Goal: Task Accomplishment & Management: Use online tool/utility

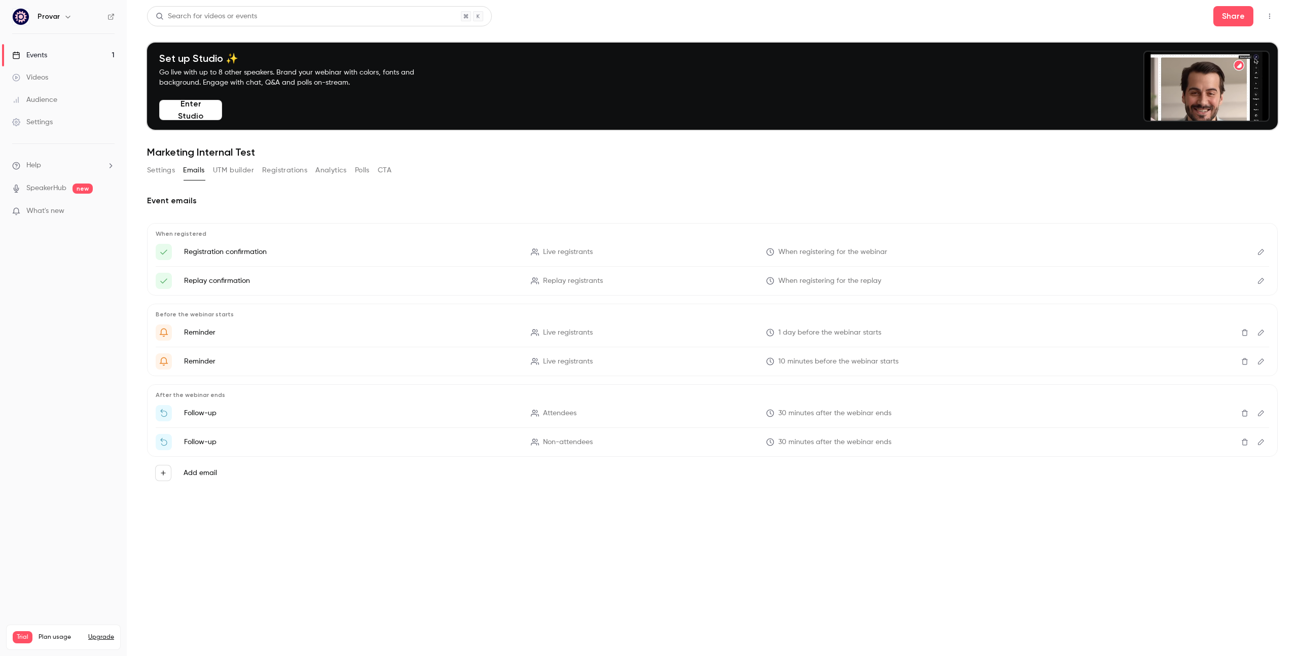
click at [53, 54] on link "Events 1" at bounding box center [63, 55] width 127 height 22
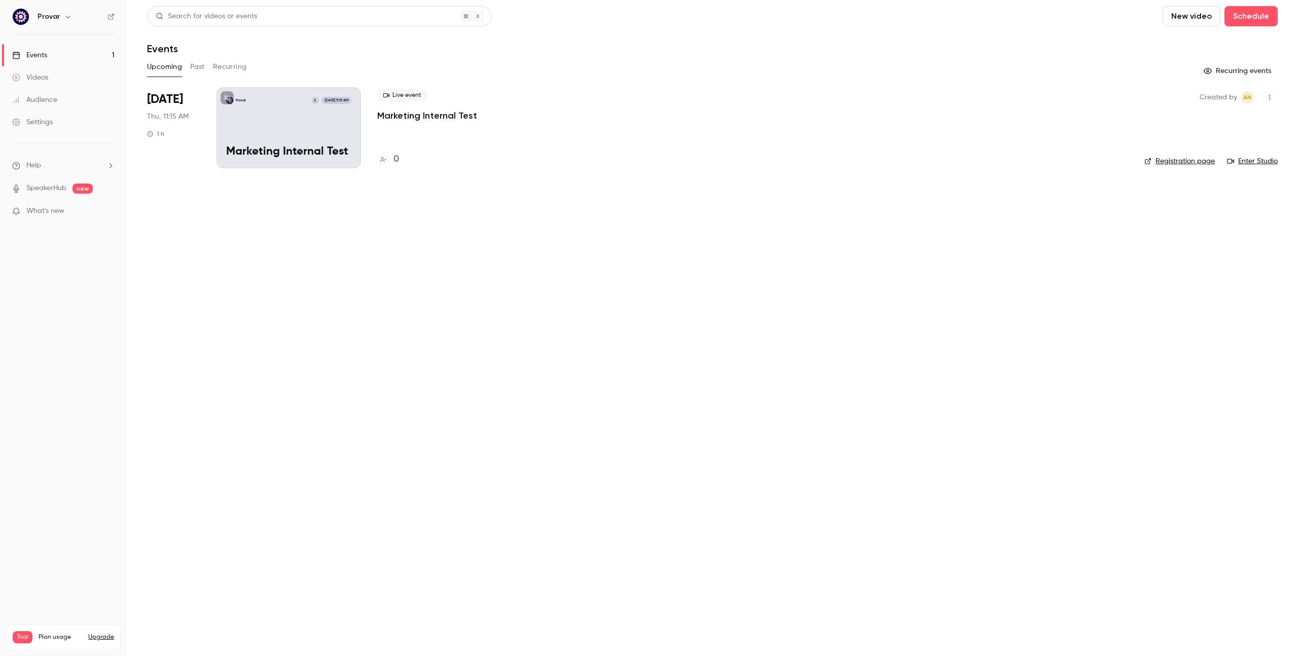
click at [341, 119] on div "Provar E Sep 18, 11:15 AM Marketing Internal Test" at bounding box center [289, 127] width 145 height 81
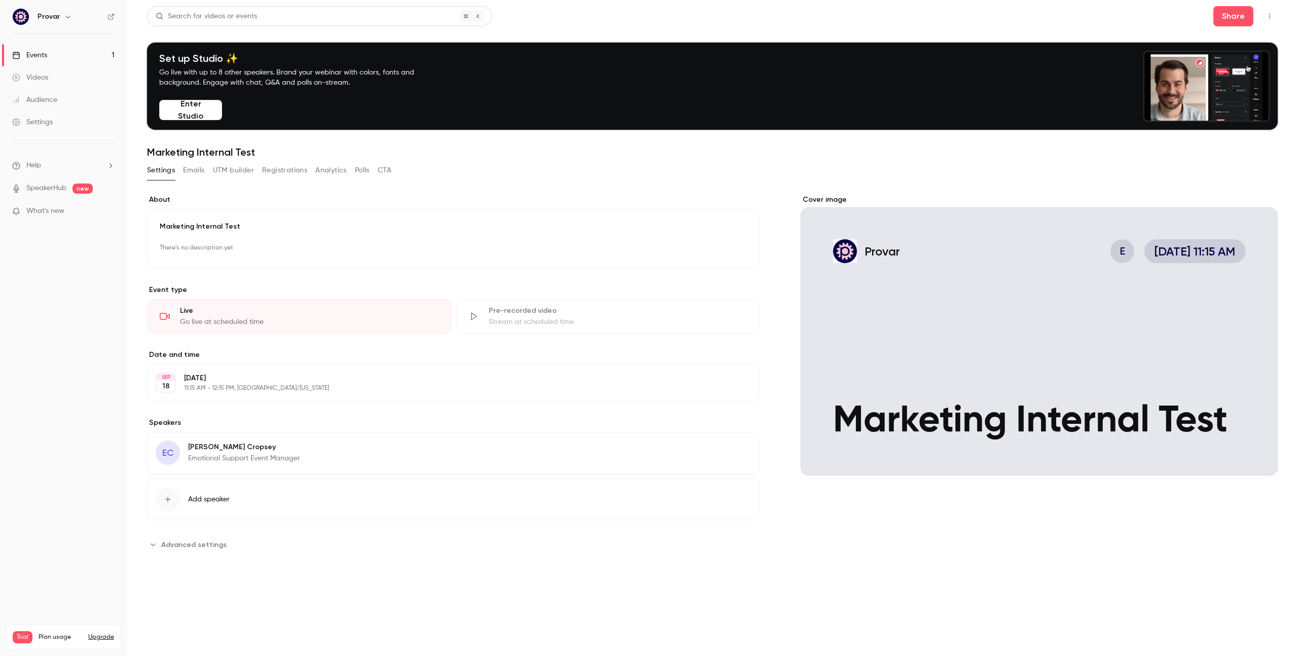
click at [953, 337] on div "Cover image" at bounding box center [1039, 335] width 477 height 281
click at [0, 0] on input "Provar E Sep 18, 11:15 AM Marketing Internal Test" at bounding box center [0, 0] width 0 height 0
click at [487, 376] on p "Thursday, September 18" at bounding box center [445, 378] width 522 height 10
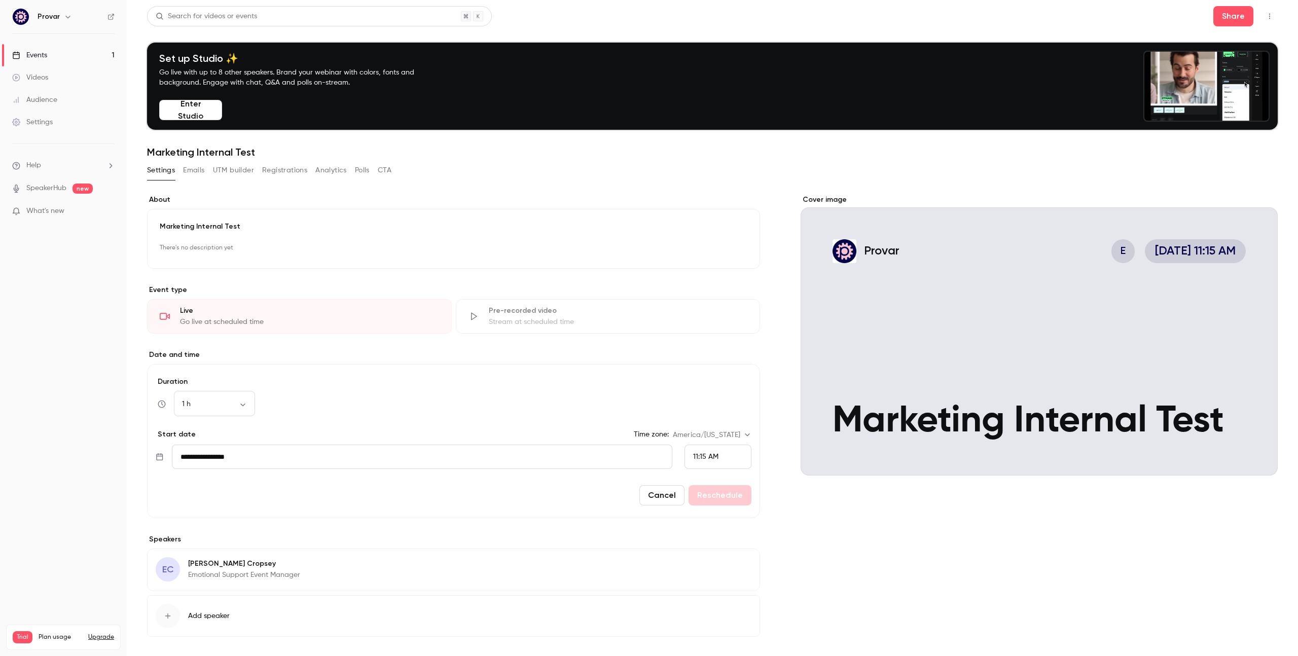
click at [476, 379] on label "Duration" at bounding box center [454, 382] width 596 height 10
click at [60, 285] on nav "Provar Events 1 Videos Audience Settings Help SpeakerHub new What's new Trial P…" at bounding box center [63, 328] width 127 height 656
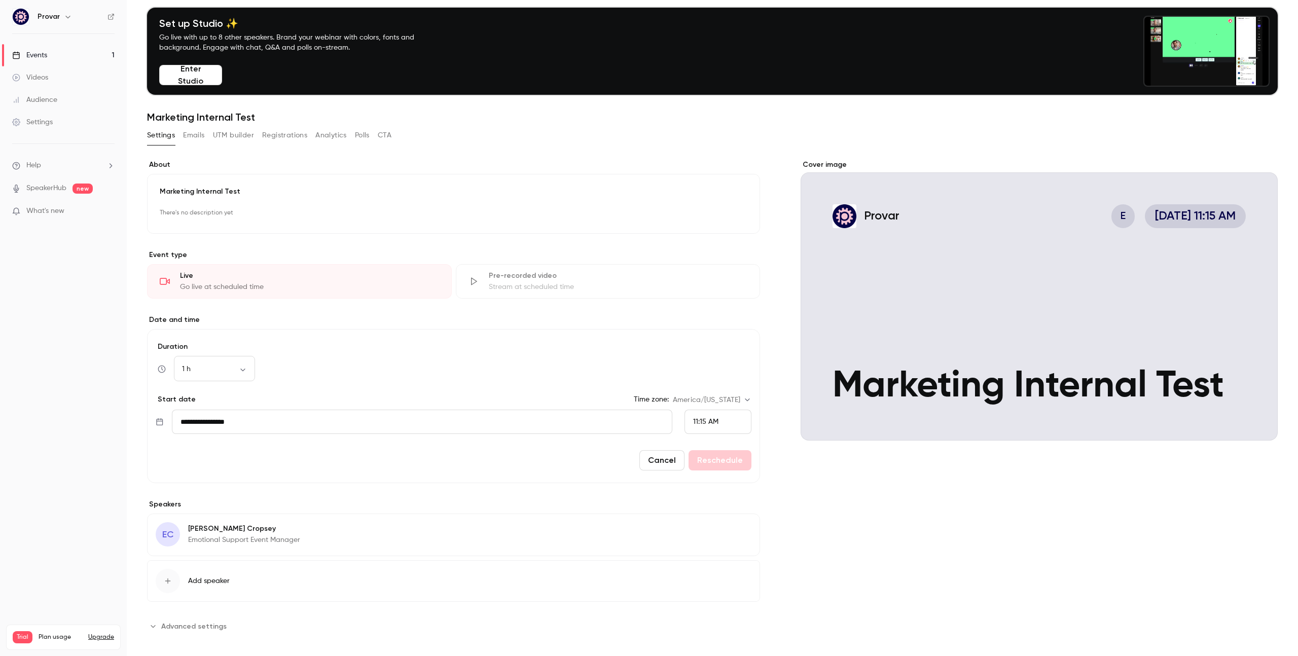
scroll to position [44, 0]
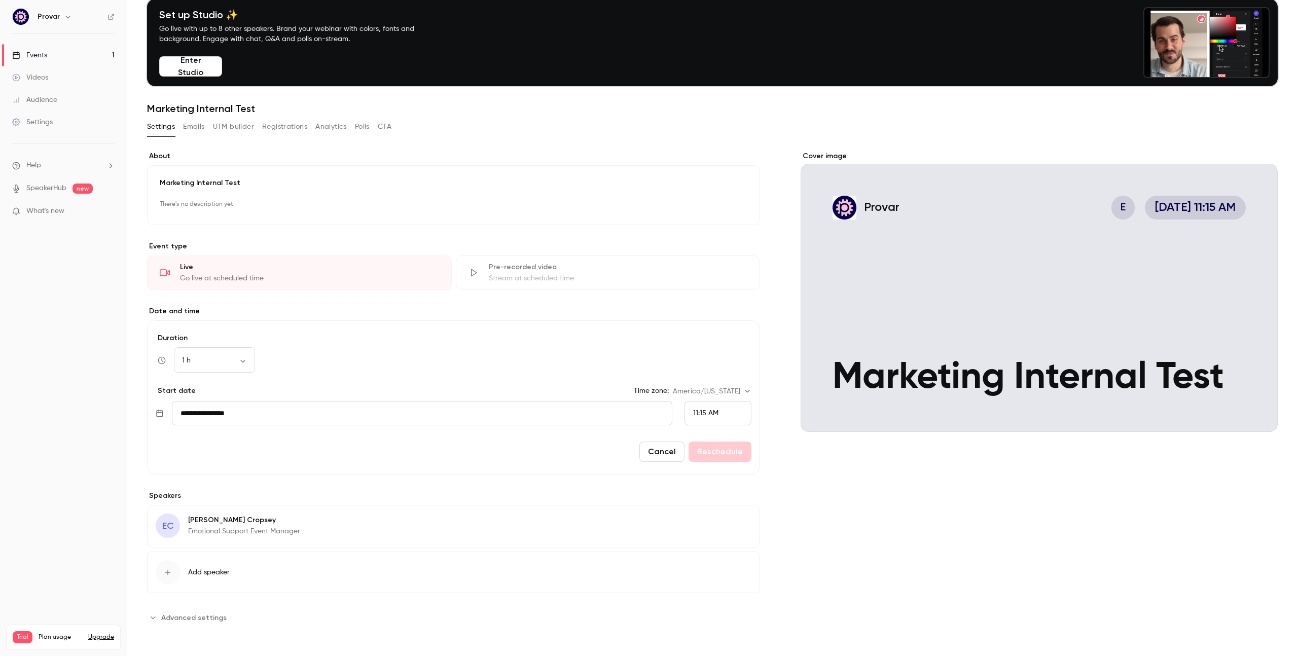
click at [194, 621] on span "Advanced settings" at bounding box center [193, 618] width 65 height 11
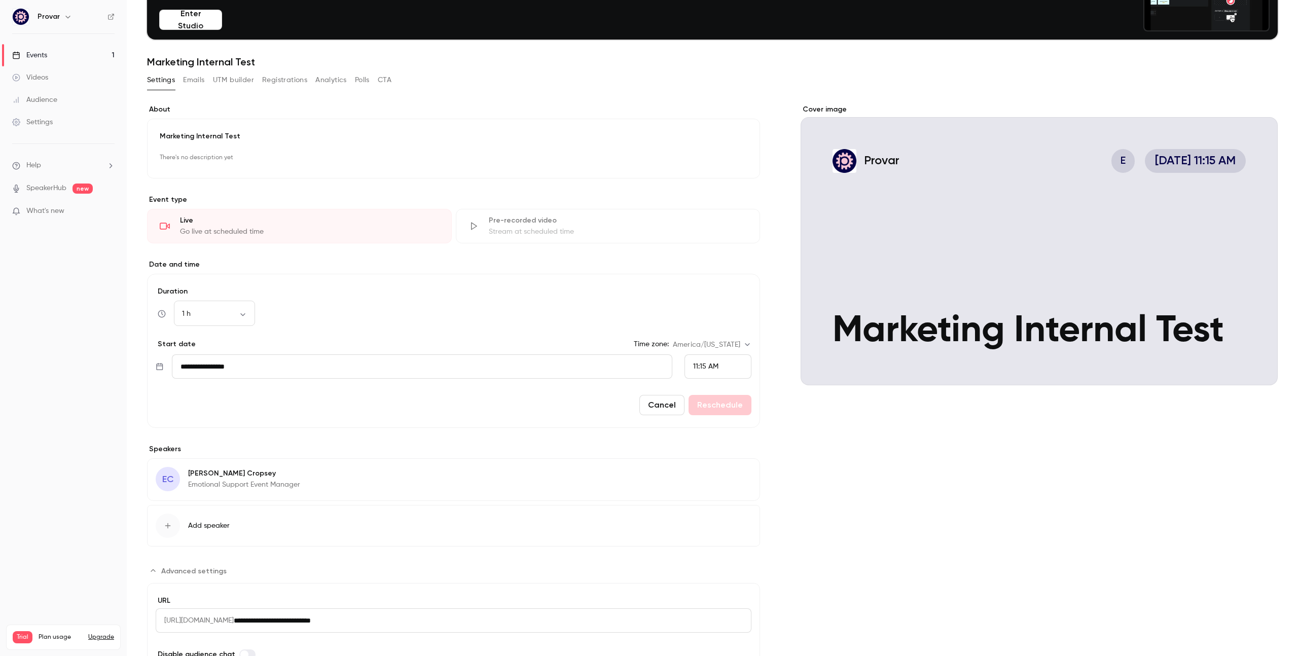
scroll to position [89, 0]
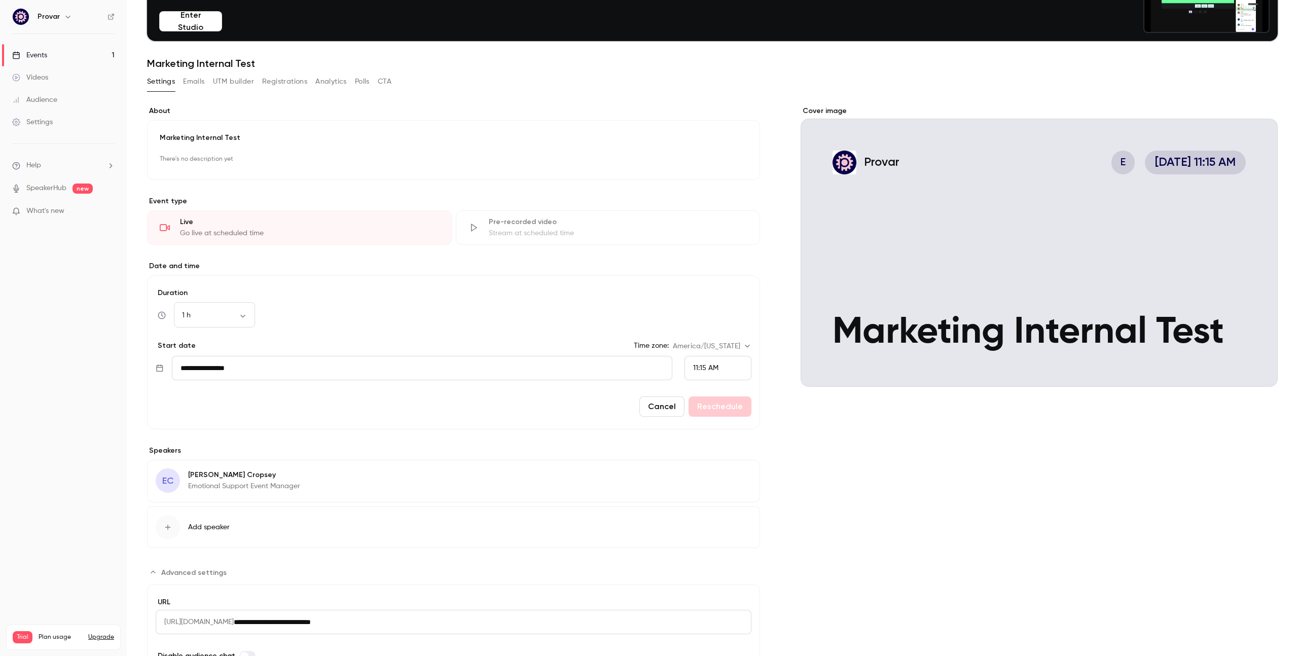
click at [277, 74] on button "Registrations" at bounding box center [284, 82] width 45 height 16
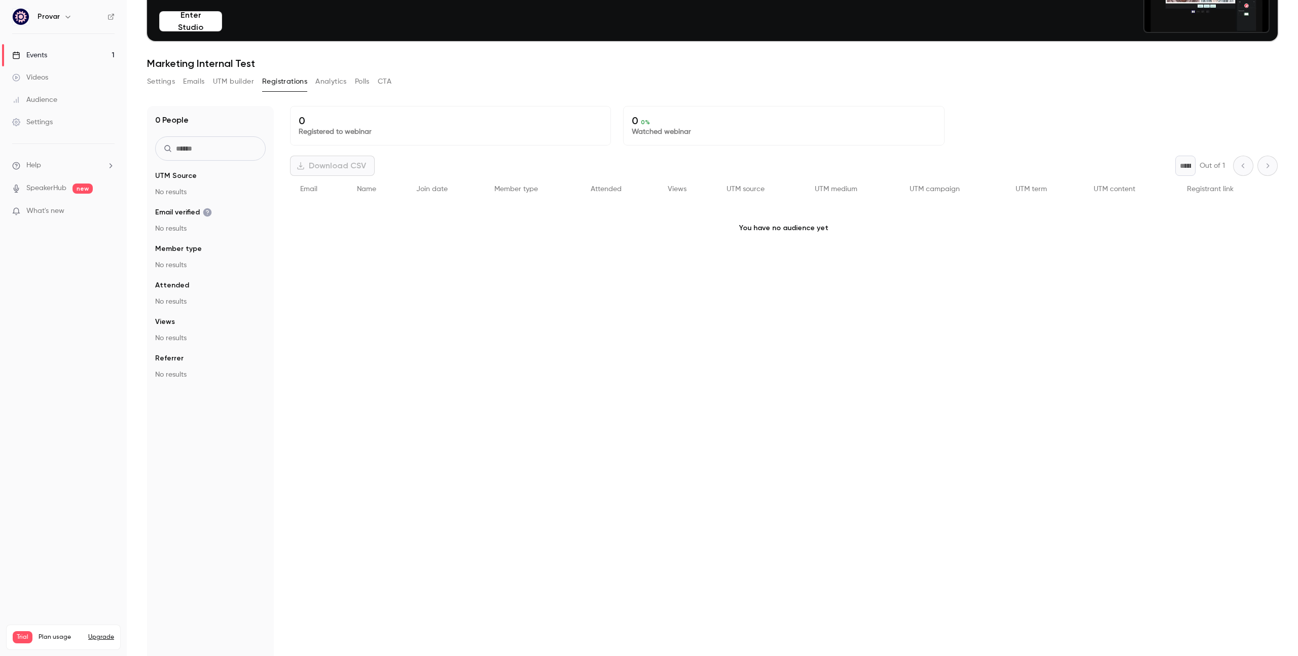
click at [169, 78] on button "Settings" at bounding box center [161, 82] width 28 height 16
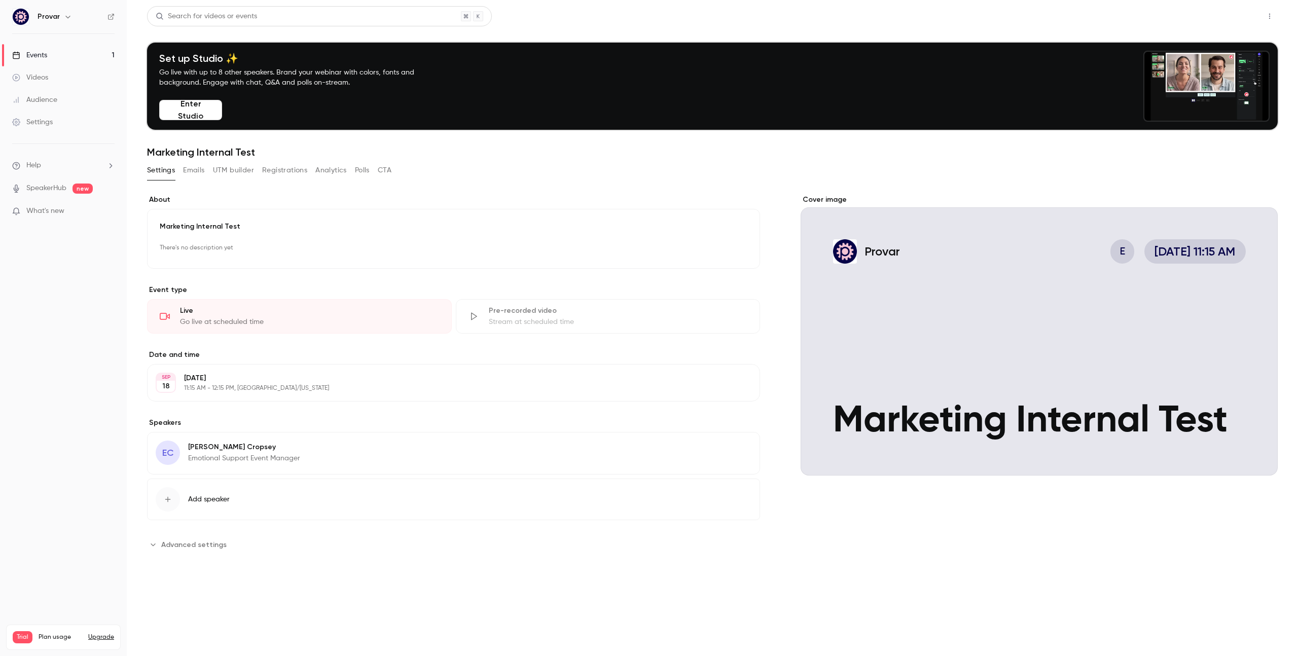
click at [1227, 19] on button "Share" at bounding box center [1233, 16] width 40 height 20
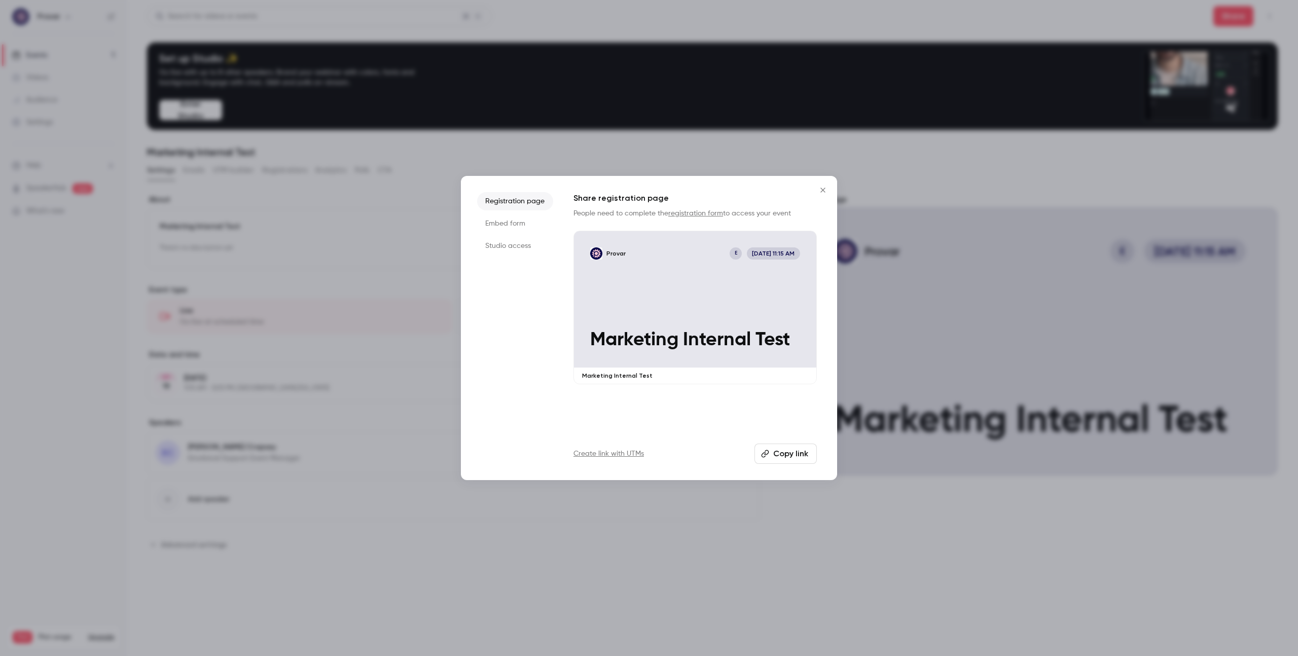
click at [775, 457] on button "Copy link" at bounding box center [786, 454] width 62 height 20
click at [521, 217] on li "Embed form" at bounding box center [515, 223] width 76 height 18
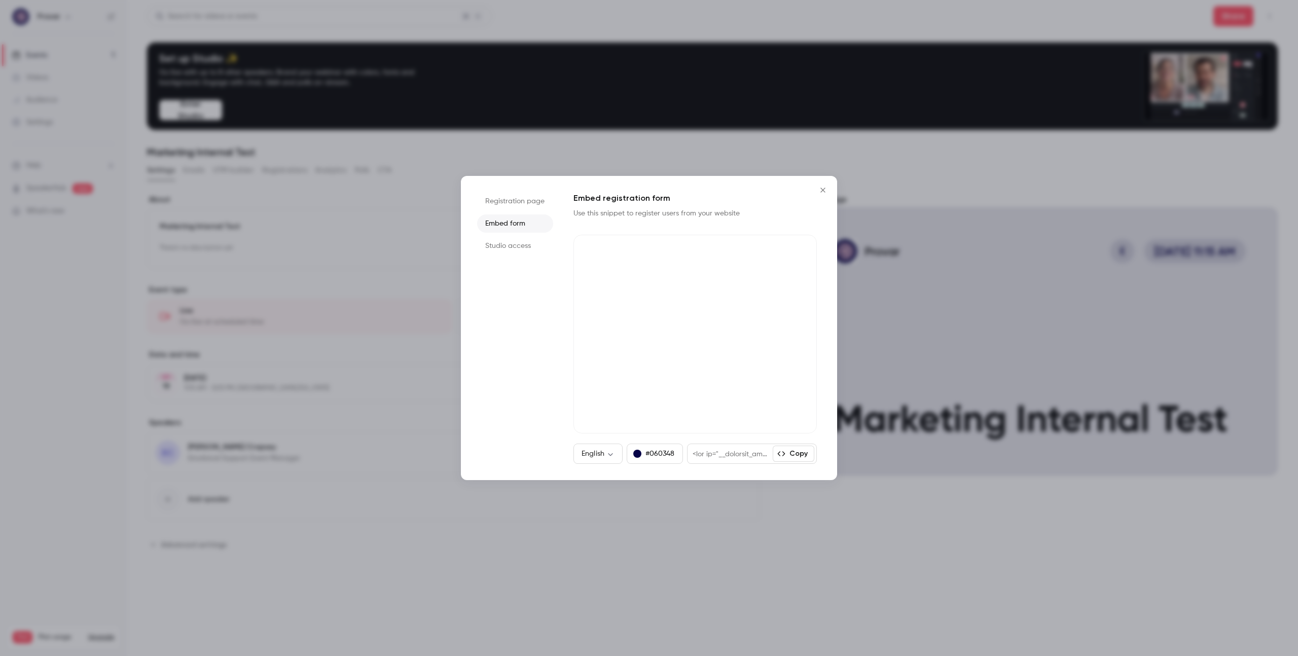
click at [529, 247] on li "Studio access" at bounding box center [515, 246] width 76 height 18
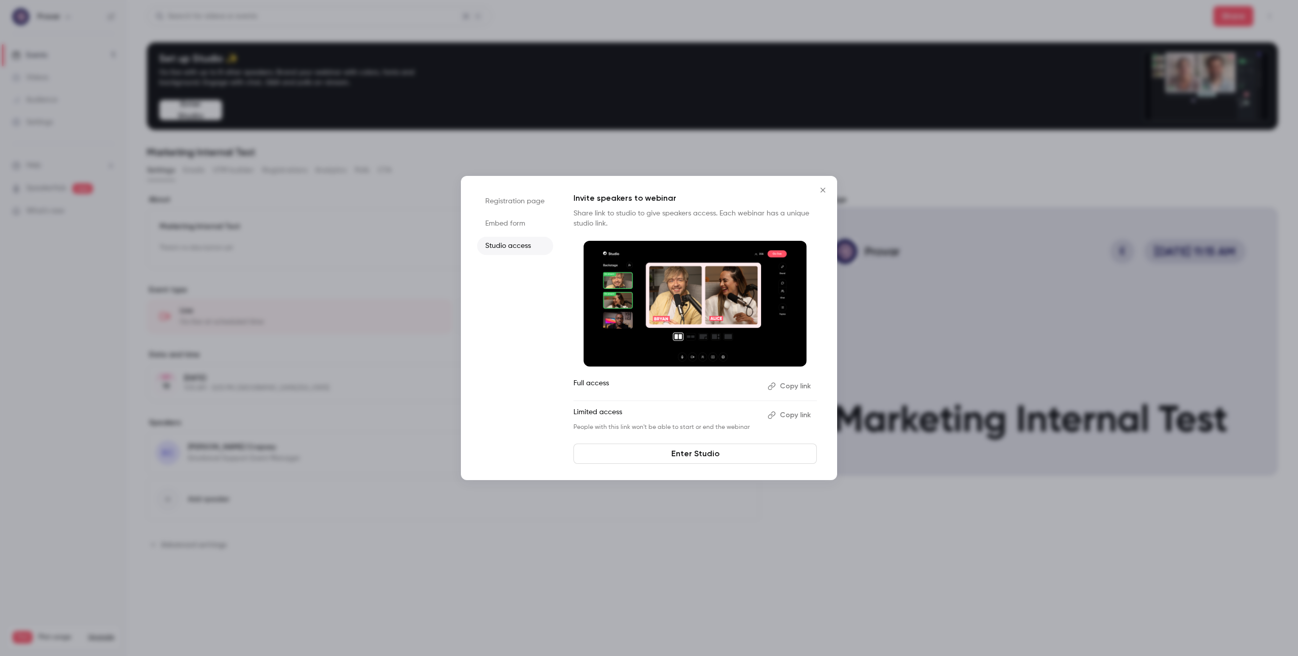
click at [828, 192] on icon "Close" at bounding box center [823, 190] width 12 height 8
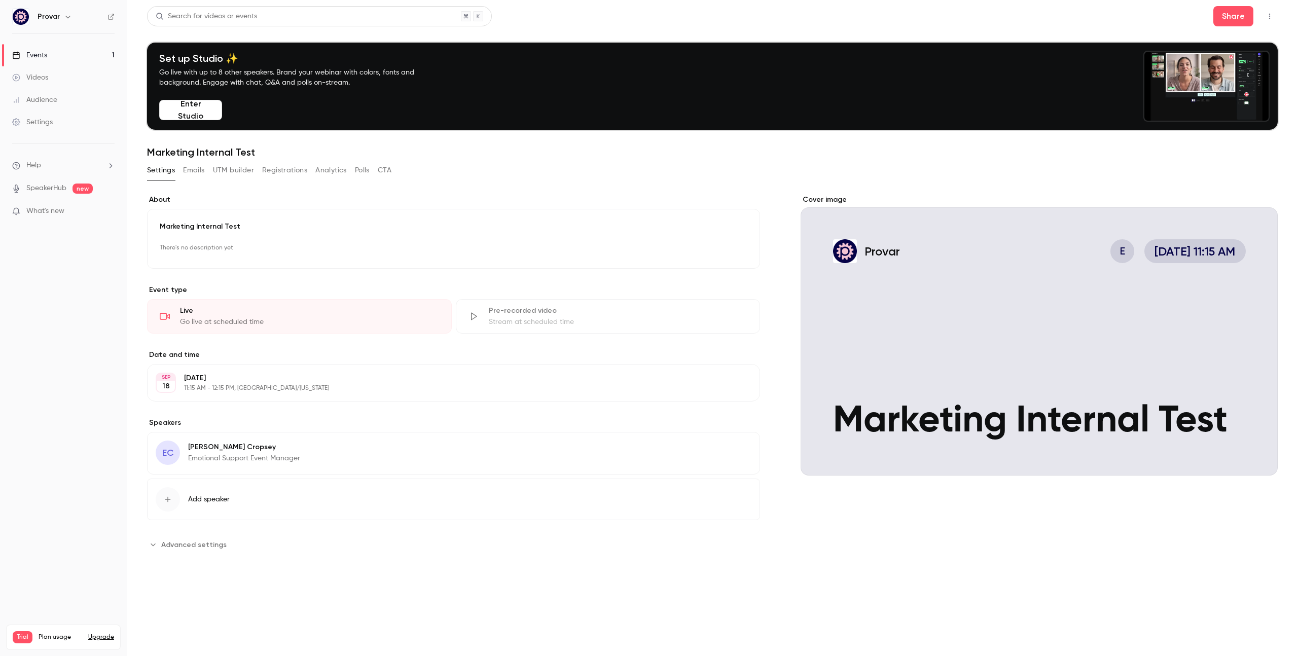
click at [217, 329] on div "Live Go live at scheduled time" at bounding box center [299, 316] width 305 height 34
click at [259, 387] on p "11:15 AM - 12:15 PM, America/New York" at bounding box center [445, 388] width 522 height 8
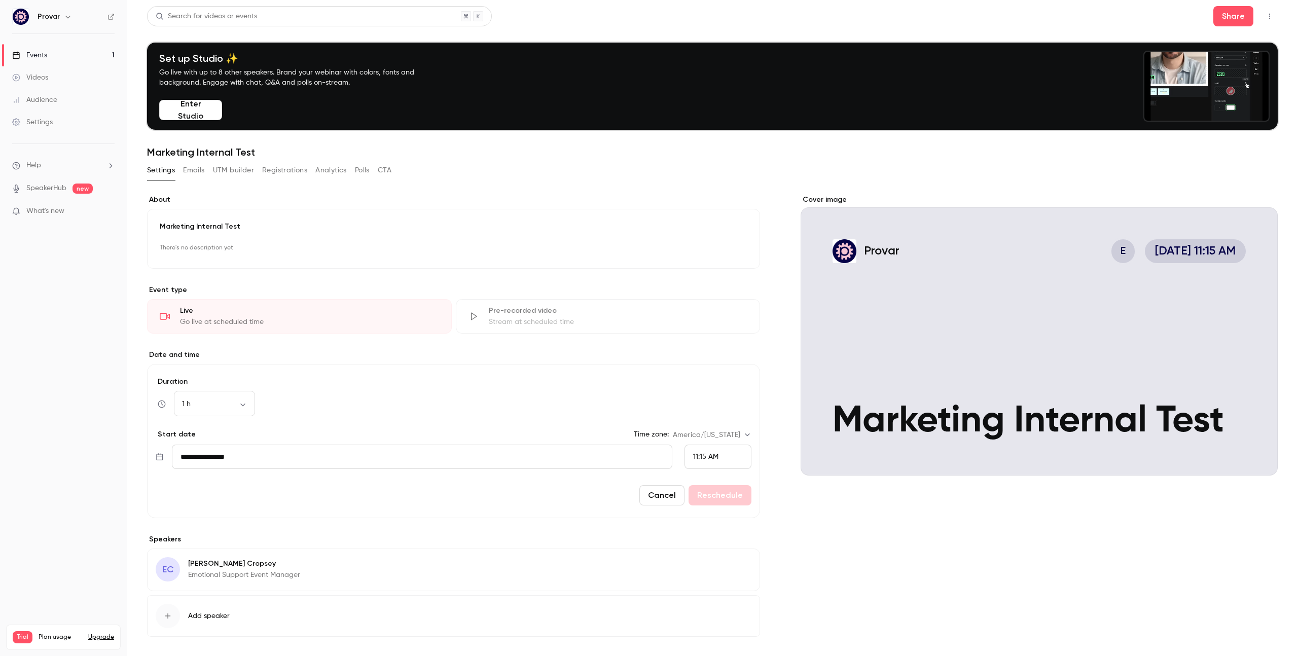
click at [259, 387] on div "Duration 1 h ** ​" at bounding box center [454, 397] width 596 height 40
click at [235, 371] on form "**********" at bounding box center [453, 441] width 613 height 154
click at [261, 348] on div "**********" at bounding box center [453, 432] width 613 height 475
click at [1138, 269] on div "Cover image" at bounding box center [1039, 335] width 477 height 281
click at [0, 0] on input "Provar E Sep 18, 11:15 AM Marketing Internal Test" at bounding box center [0, 0] width 0 height 0
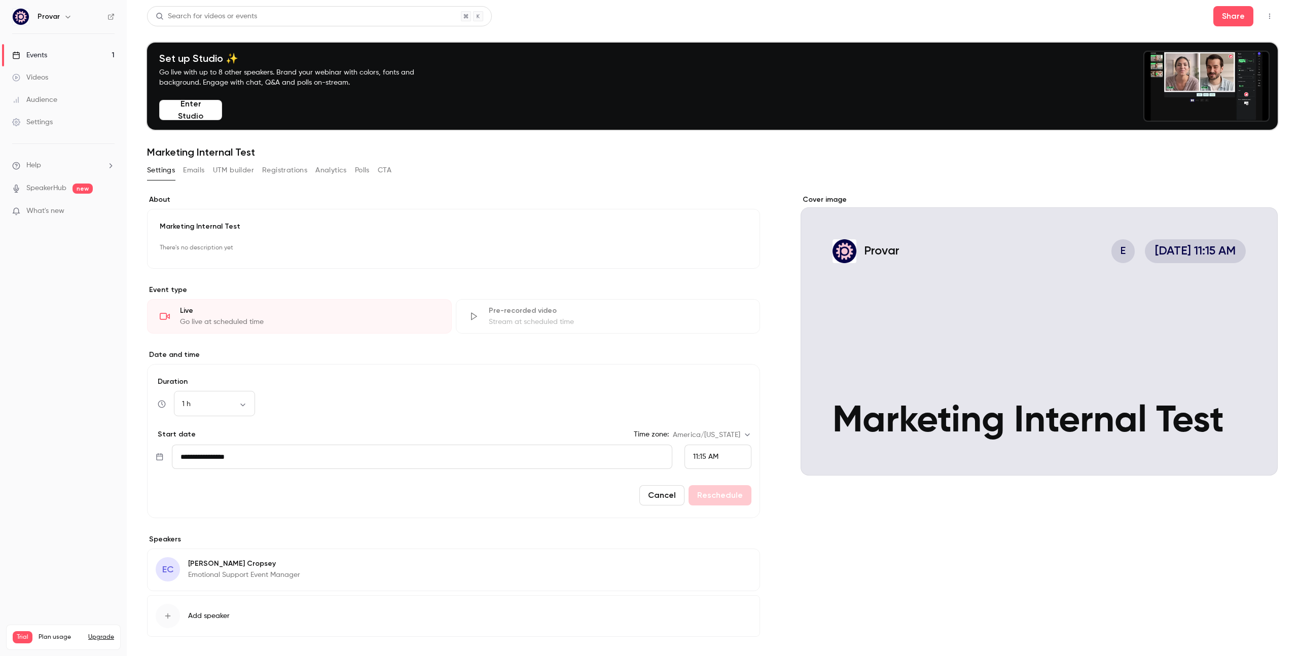
click at [191, 117] on button "Enter Studio" at bounding box center [190, 110] width 63 height 20
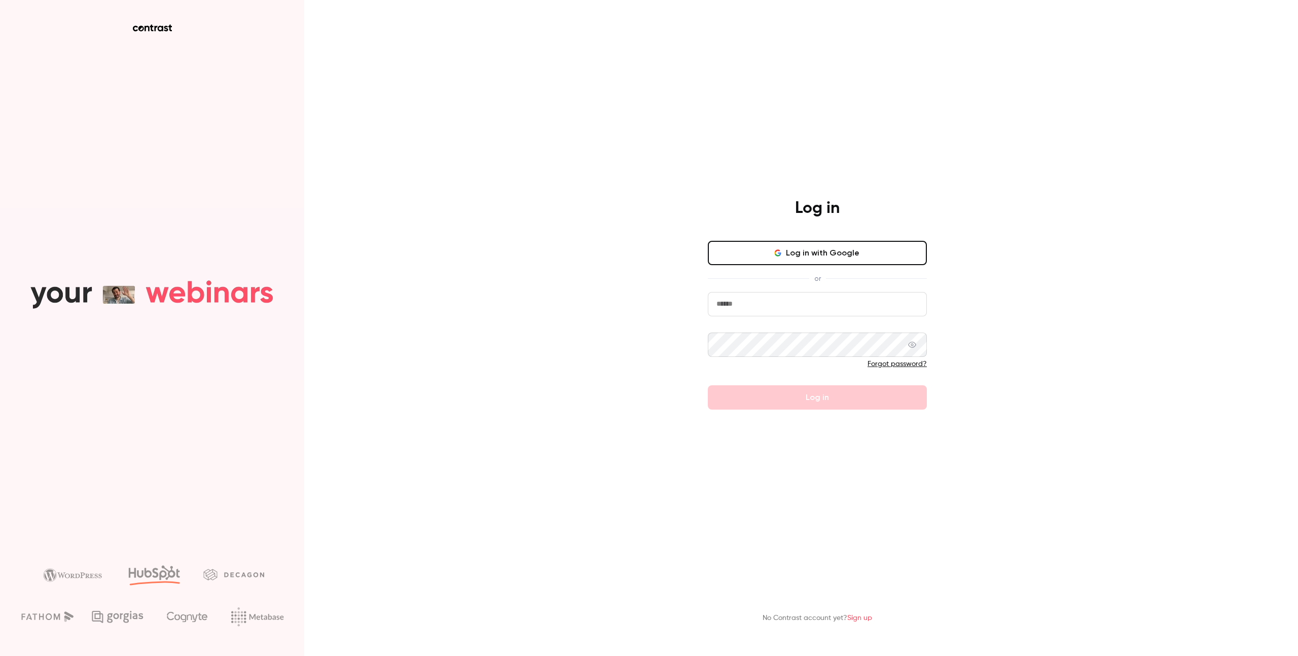
click at [850, 260] on button "Log in with Google" at bounding box center [817, 253] width 219 height 24
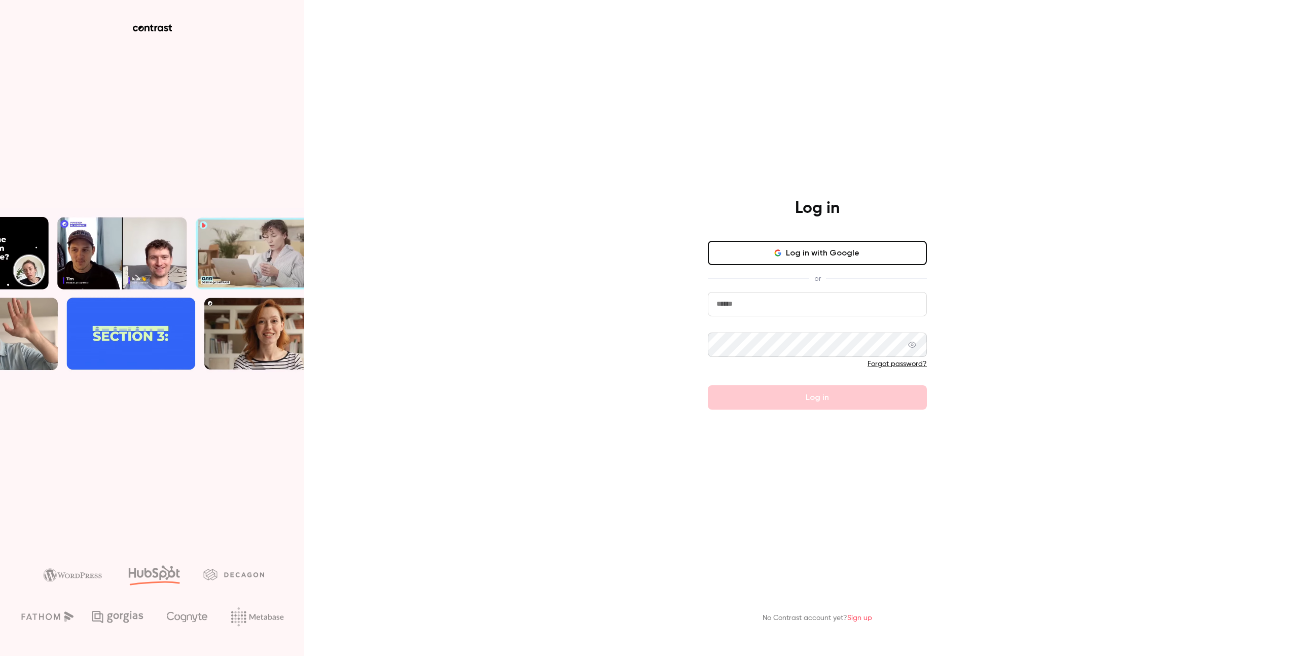
click at [846, 316] on form "Forgot password? Log in" at bounding box center [817, 351] width 219 height 118
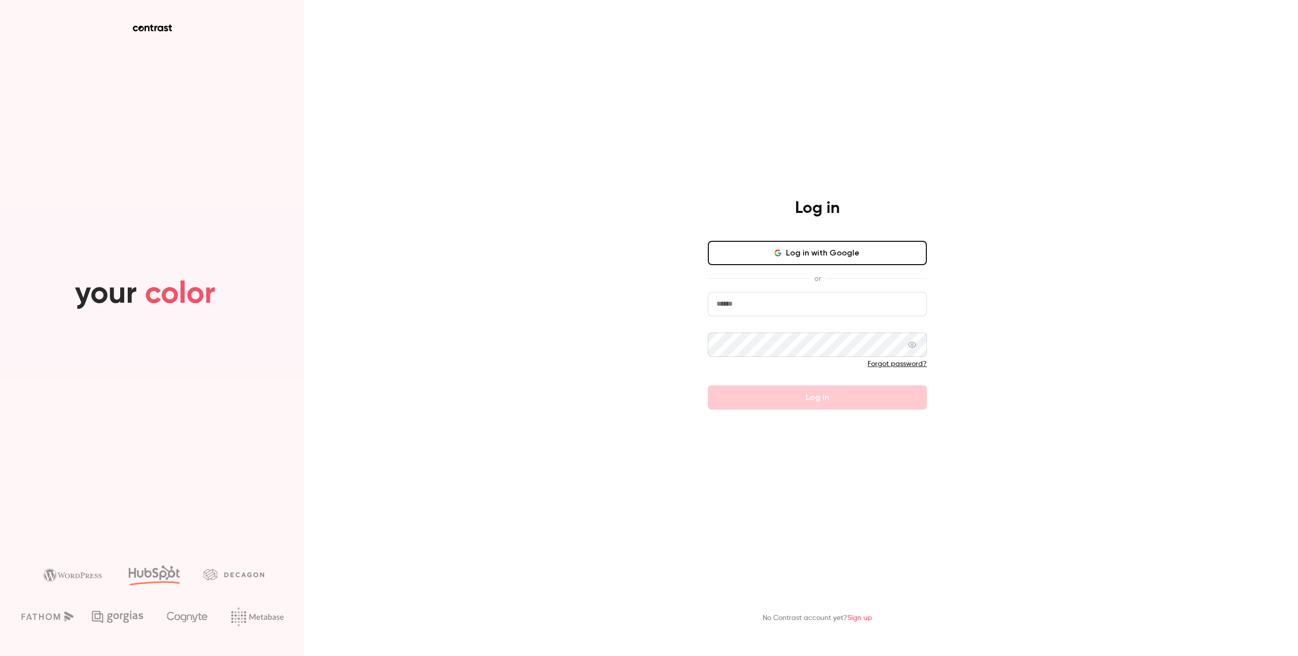
click at [842, 308] on input "email" at bounding box center [817, 304] width 219 height 24
type input "**********"
click at [708, 385] on button "Log in" at bounding box center [817, 397] width 219 height 24
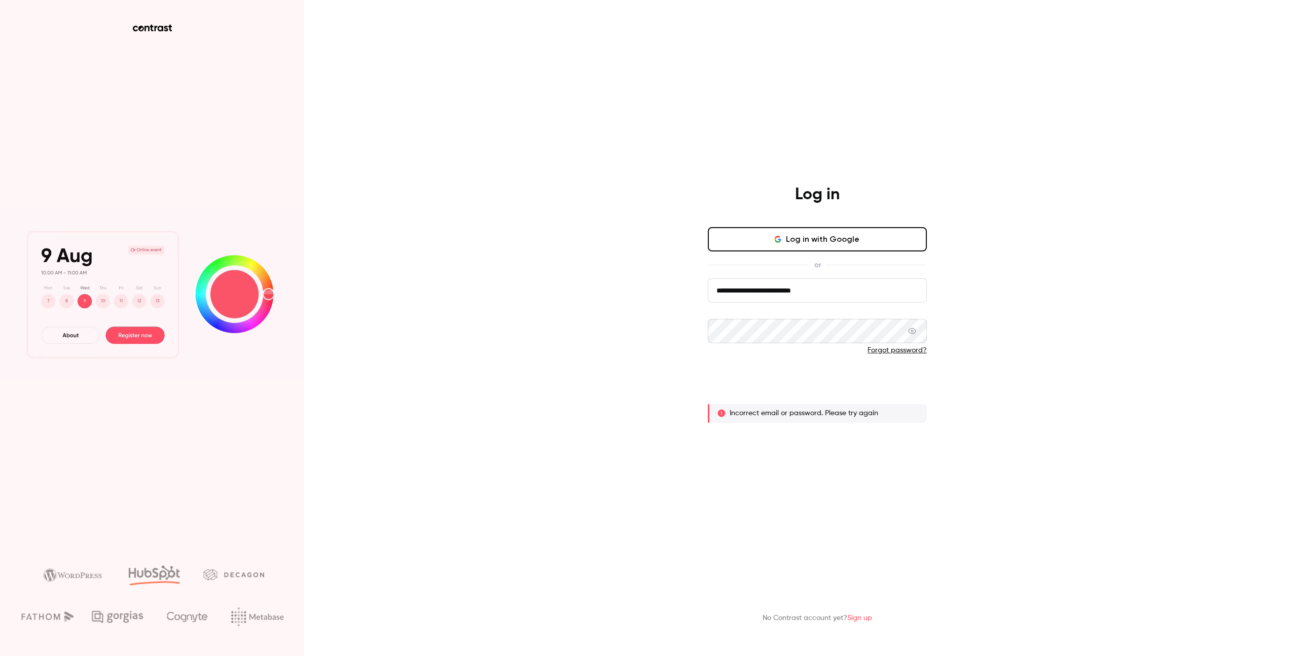
click at [829, 383] on button "Log in" at bounding box center [817, 384] width 219 height 24
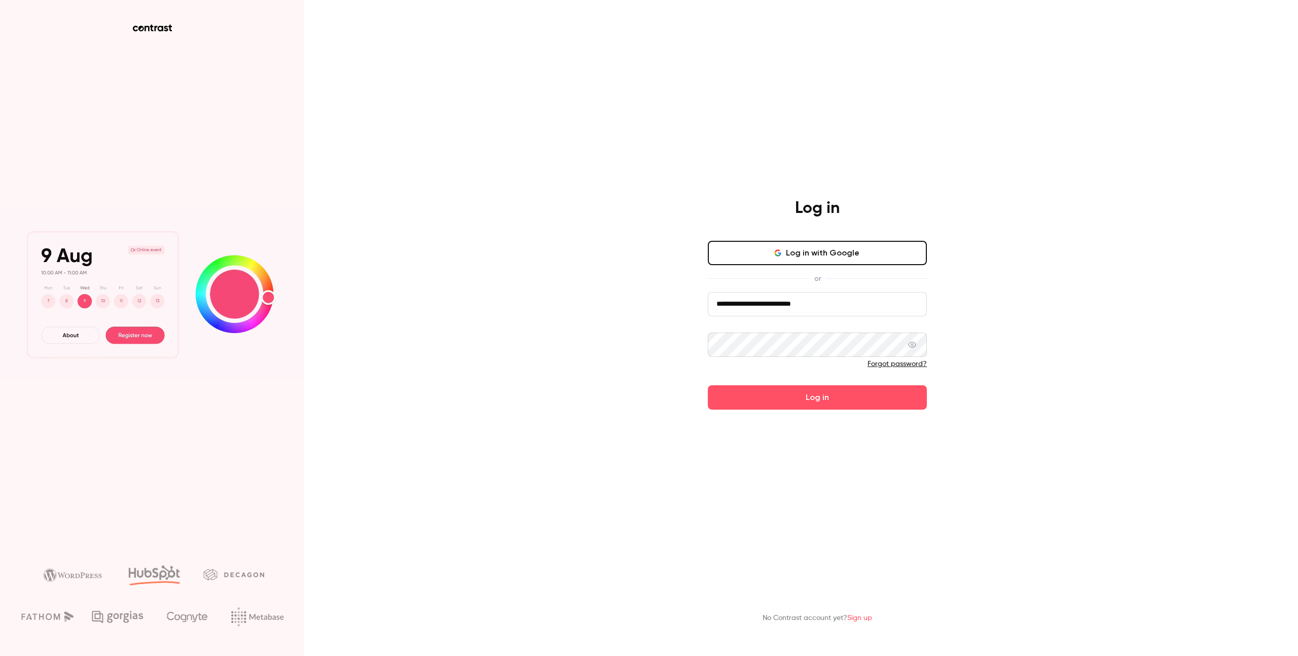
click at [708, 385] on button "Log in" at bounding box center [817, 397] width 219 height 24
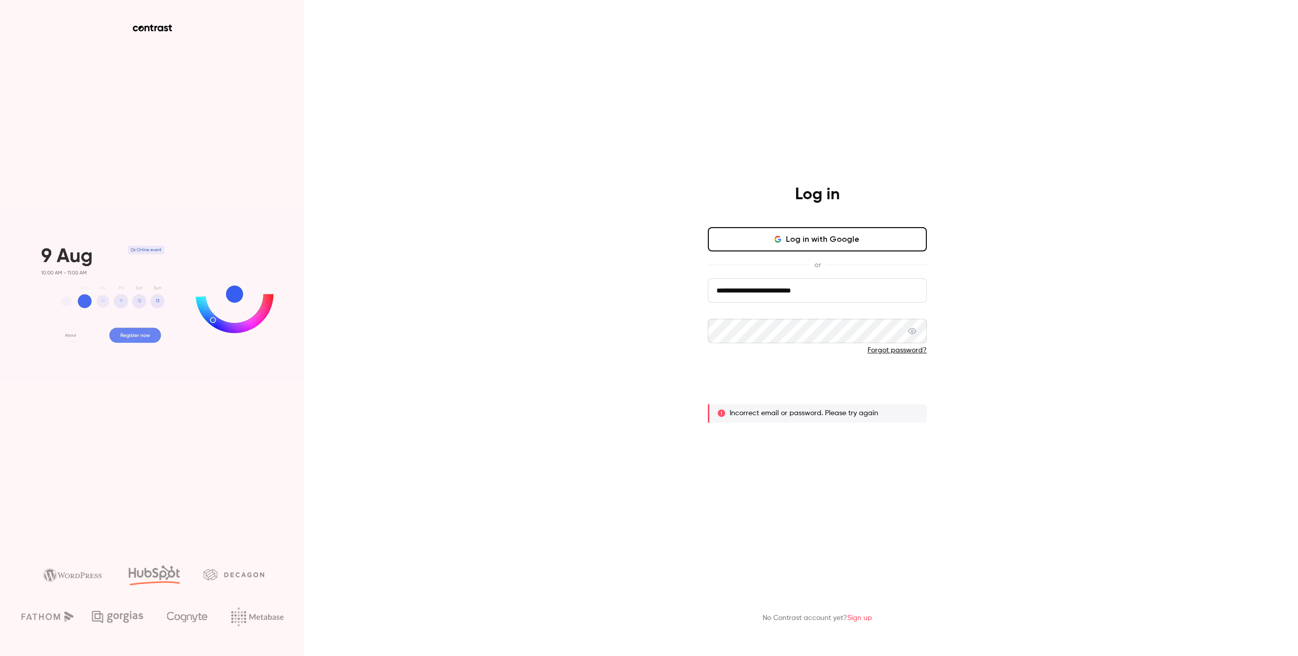
click at [755, 379] on button "Log in" at bounding box center [817, 384] width 219 height 24
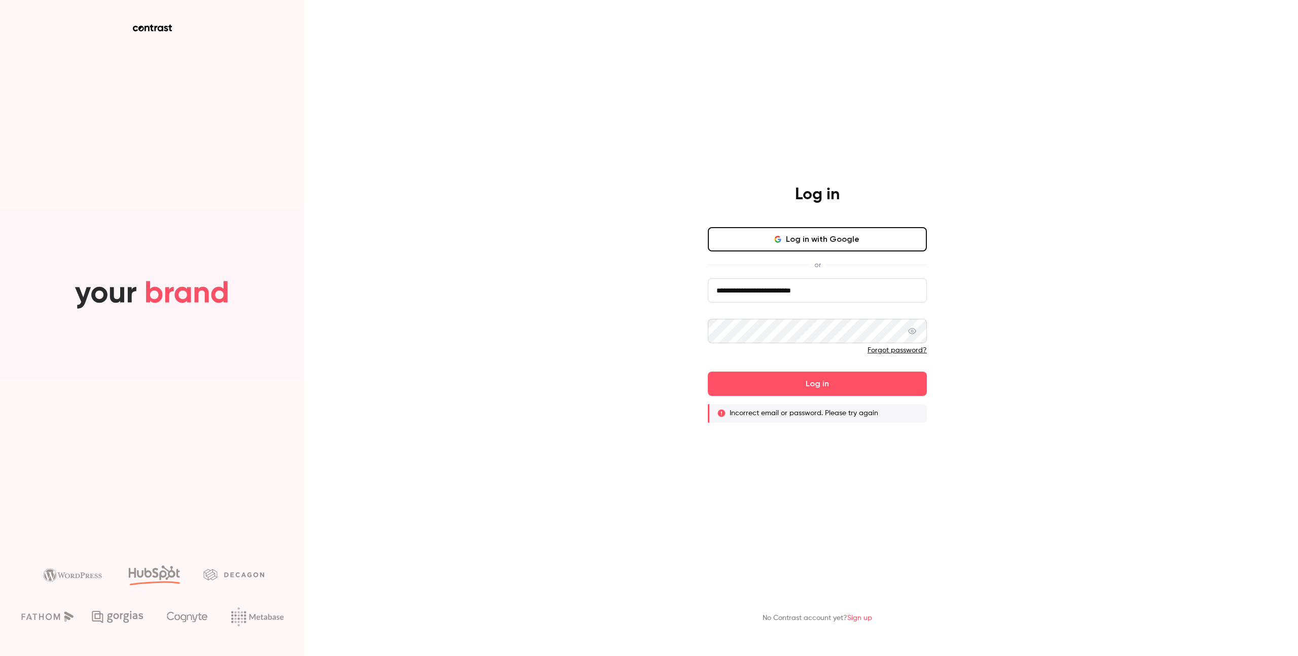
click at [772, 244] on button "Log in with Google" at bounding box center [817, 239] width 219 height 24
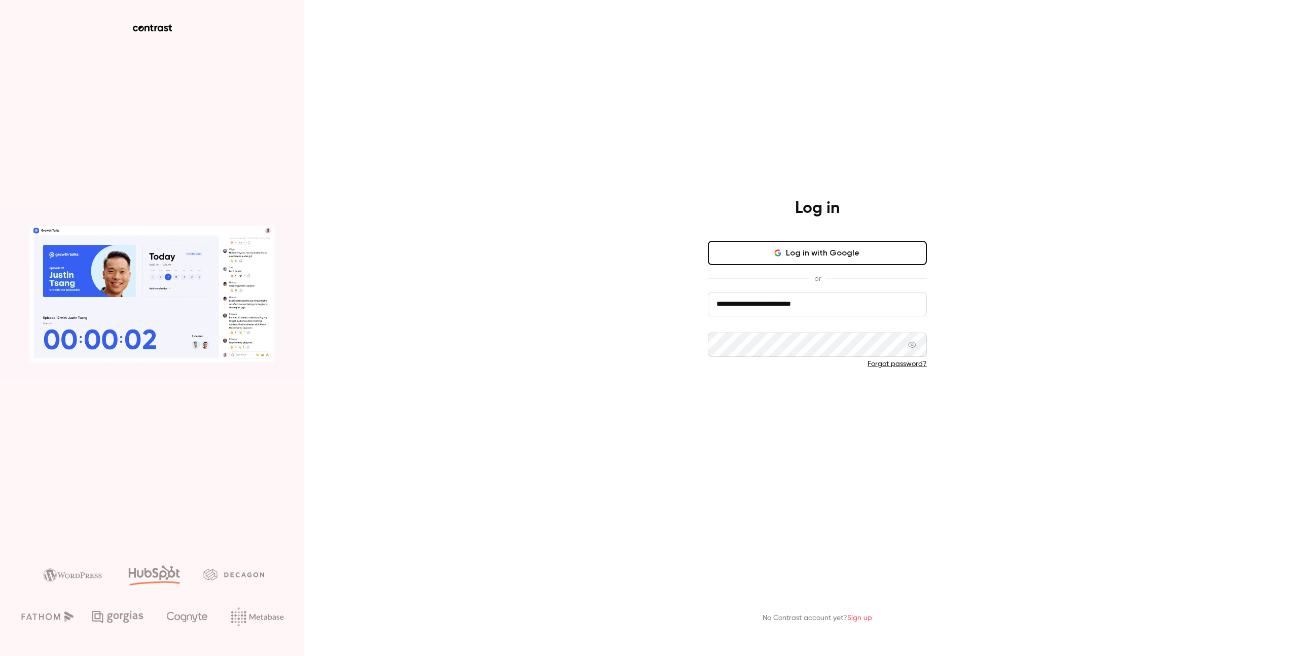
click at [799, 397] on button "Log in" at bounding box center [817, 397] width 219 height 24
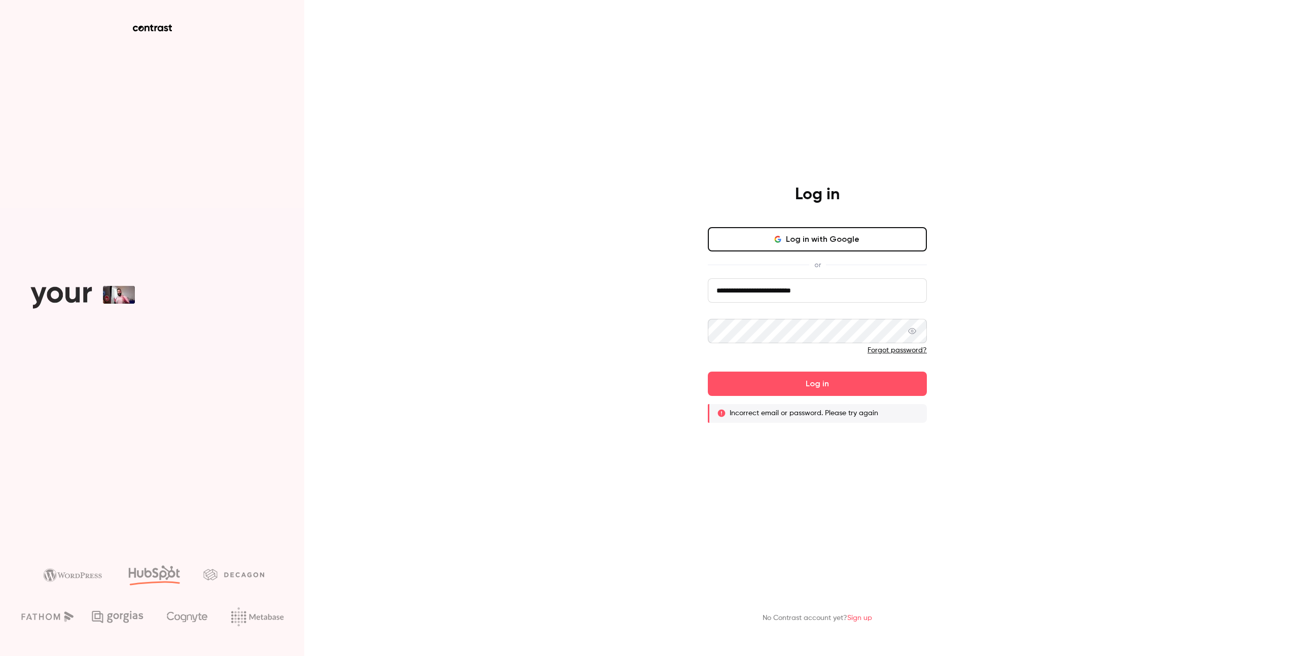
click at [893, 349] on link "Forgot password?" at bounding box center [897, 350] width 59 height 7
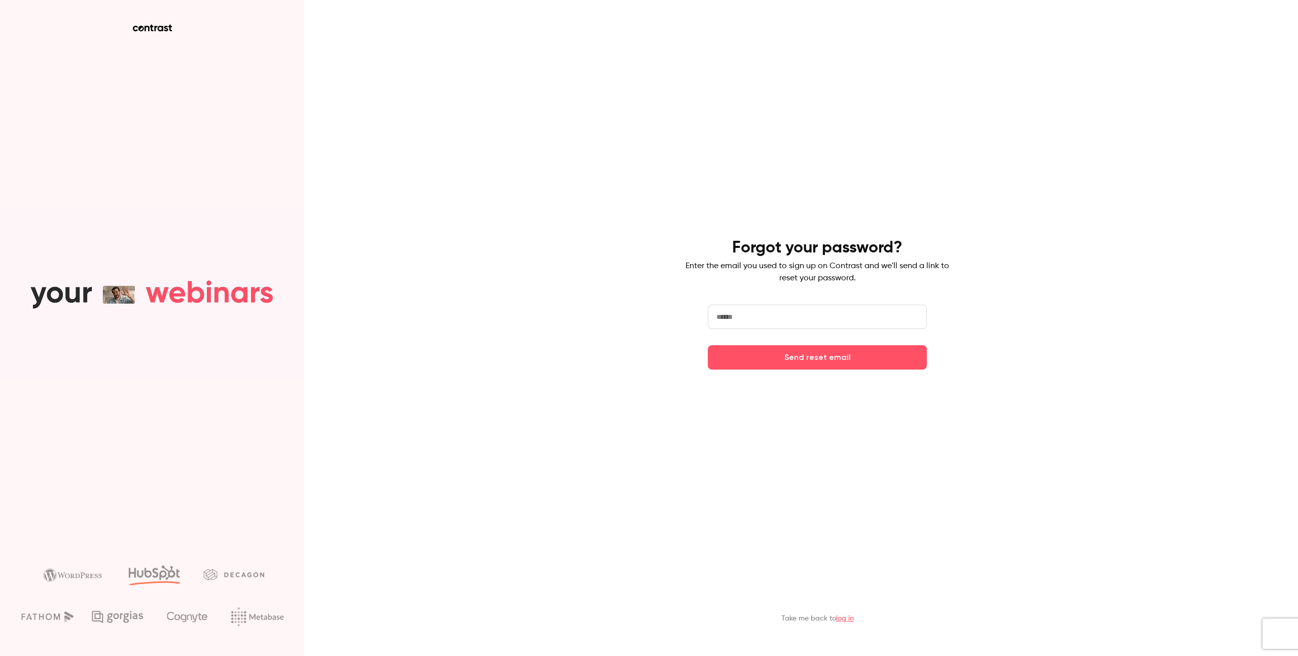
click at [828, 310] on input "email" at bounding box center [817, 317] width 219 height 24
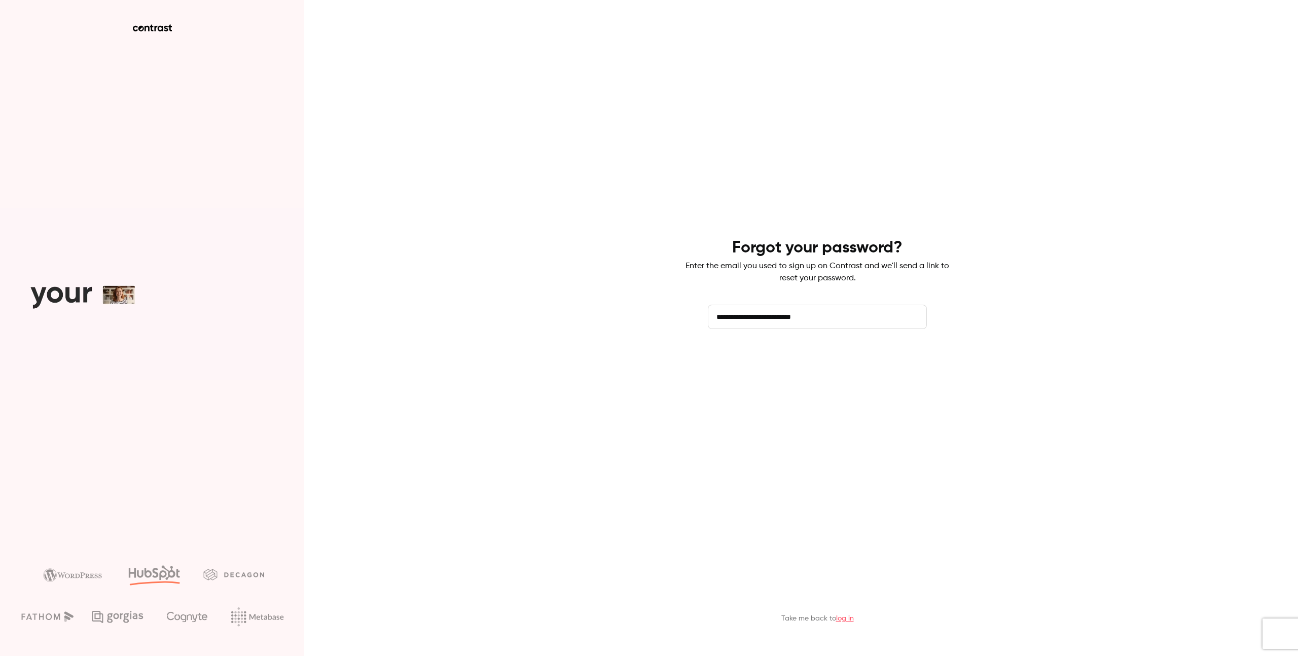
type input "**********"
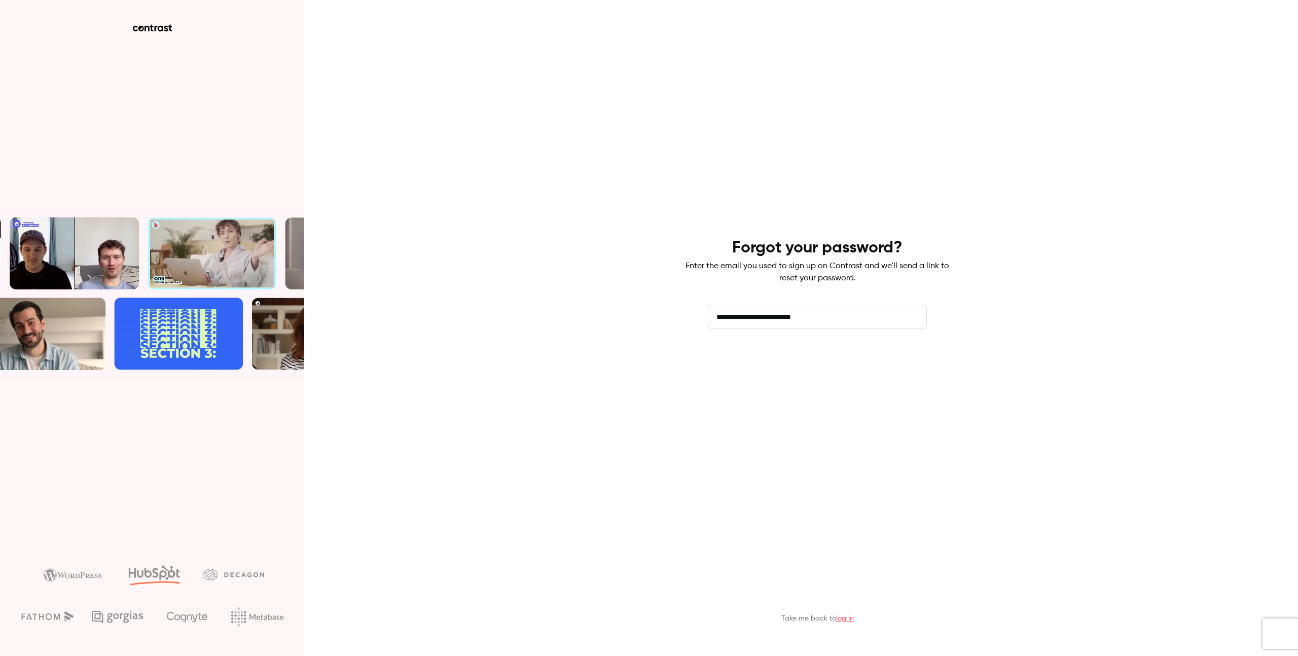
click at [780, 349] on button "Send reset email" at bounding box center [817, 357] width 219 height 24
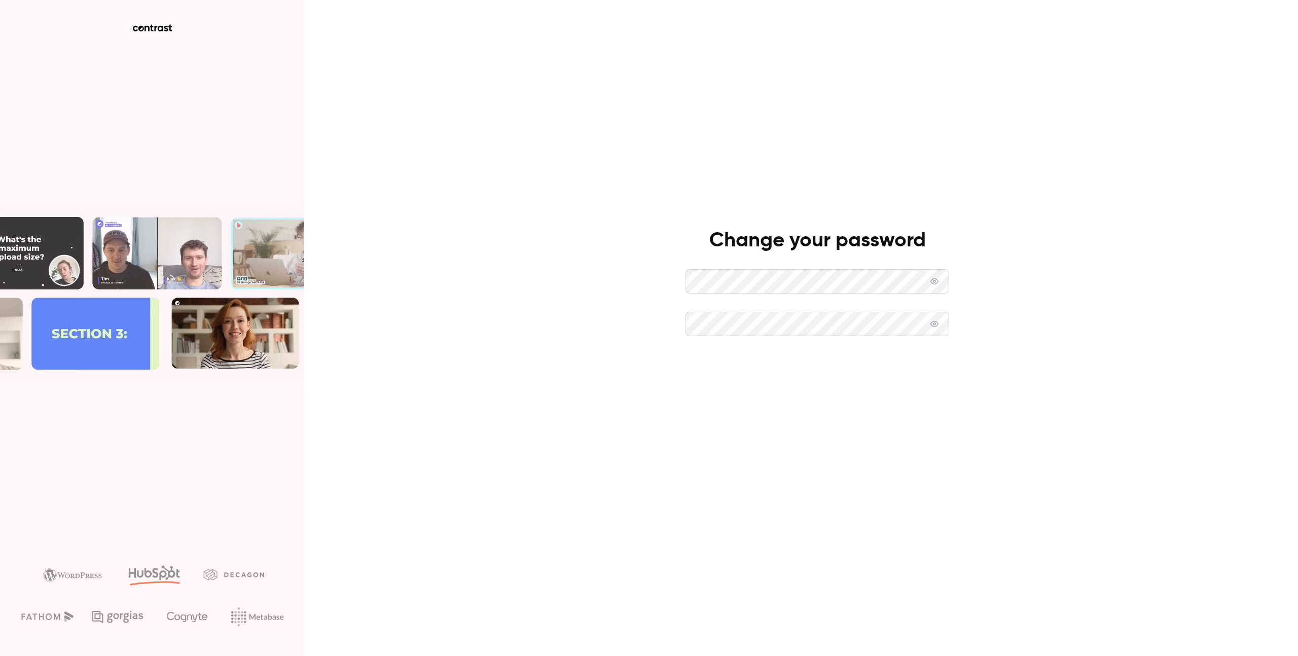
click at [780, 364] on button "Set new password" at bounding box center [818, 366] width 264 height 24
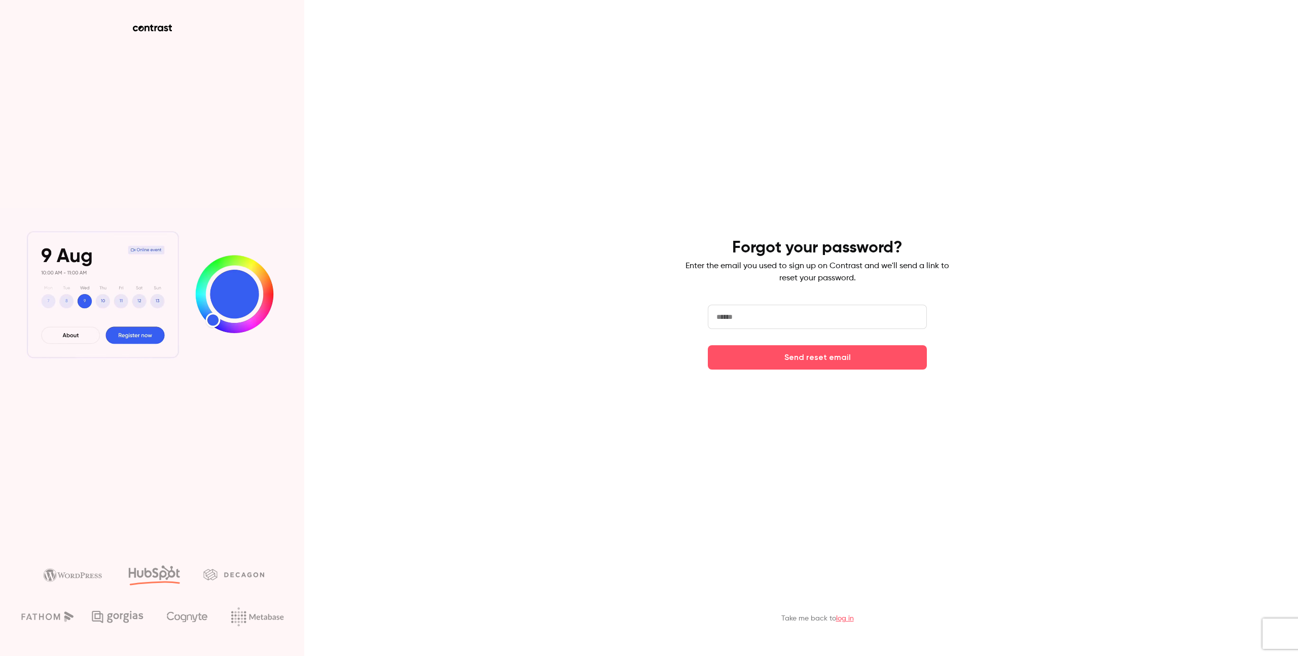
click at [792, 317] on input "email" at bounding box center [817, 317] width 219 height 24
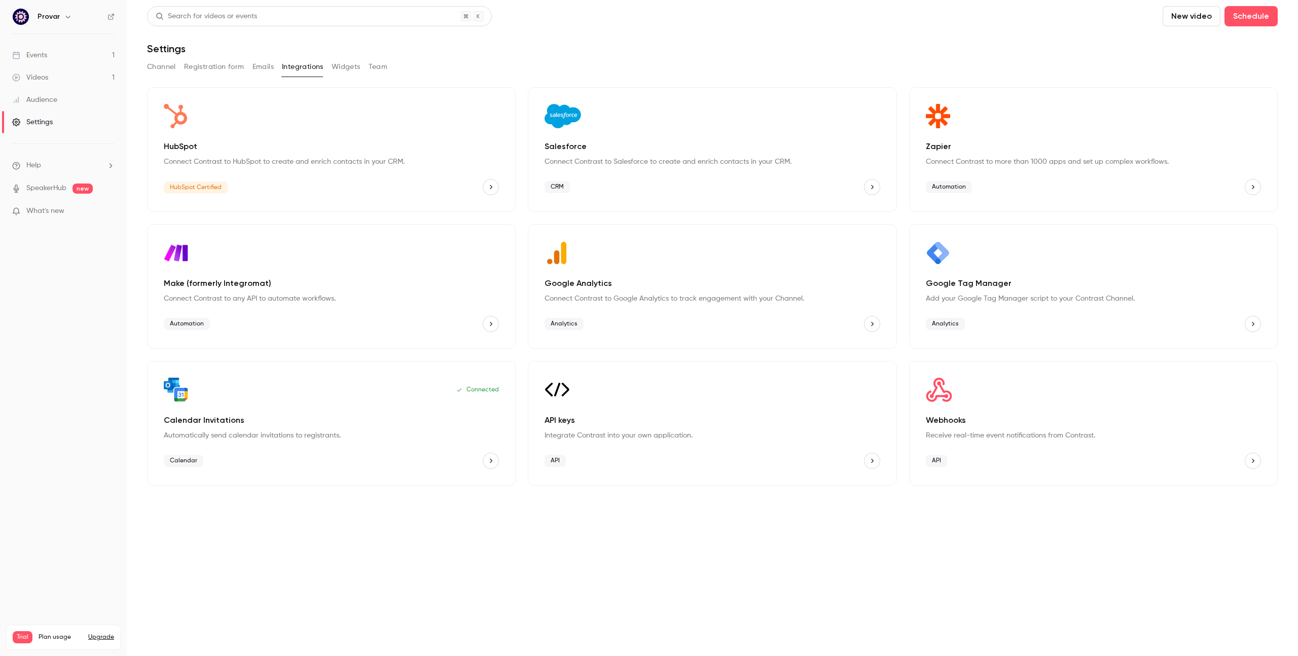
click at [353, 141] on p "HubSpot" at bounding box center [331, 146] width 335 height 12
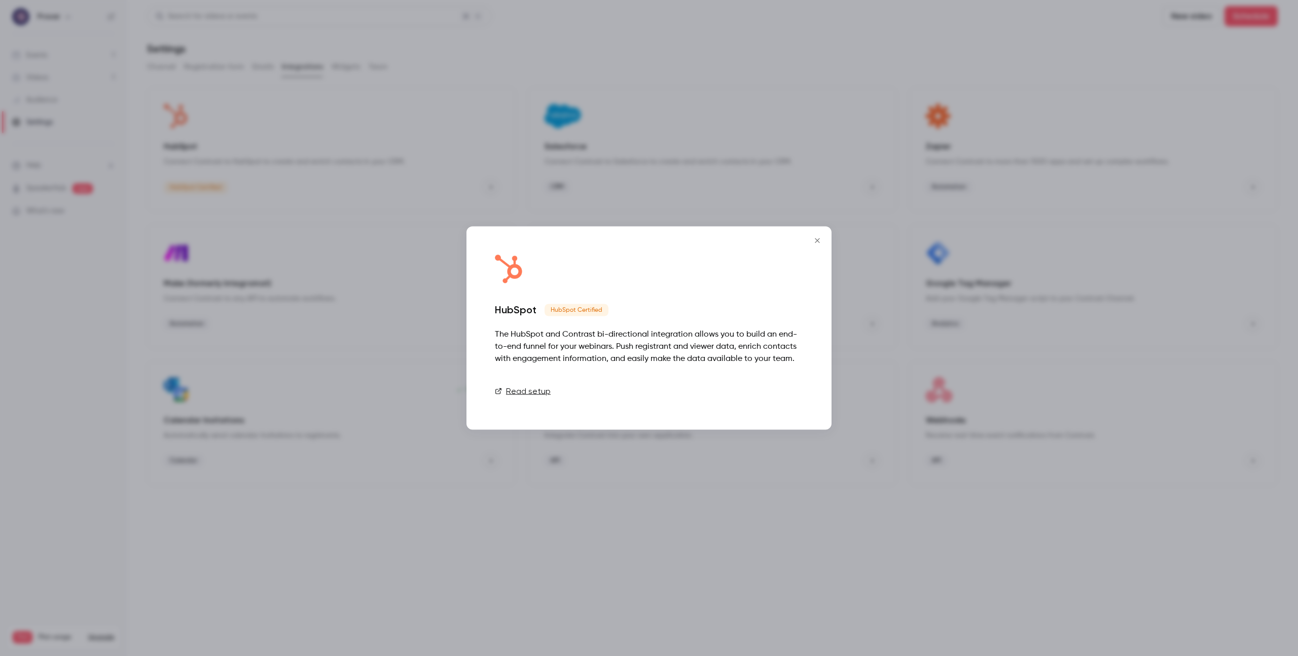
click at [788, 399] on link "Connect" at bounding box center [778, 391] width 51 height 20
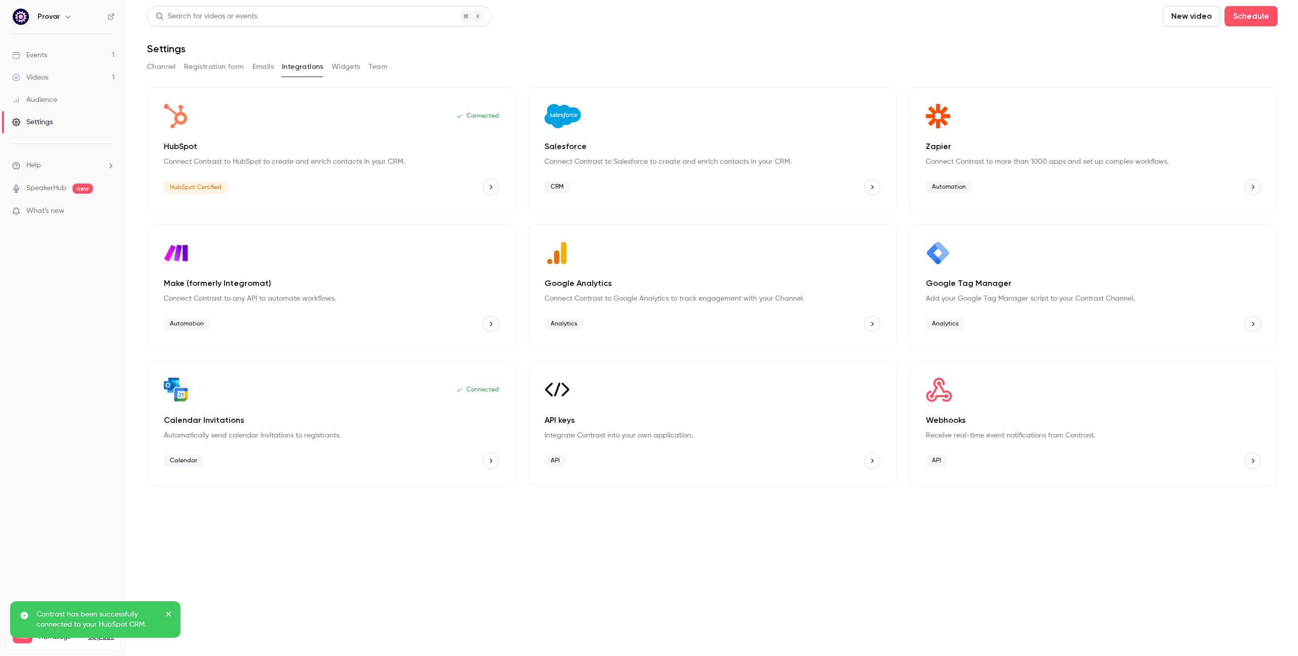
click at [423, 41] on header "Search for videos or events New video Schedule Settings" at bounding box center [712, 30] width 1131 height 49
